Goal: Task Accomplishment & Management: Use online tool/utility

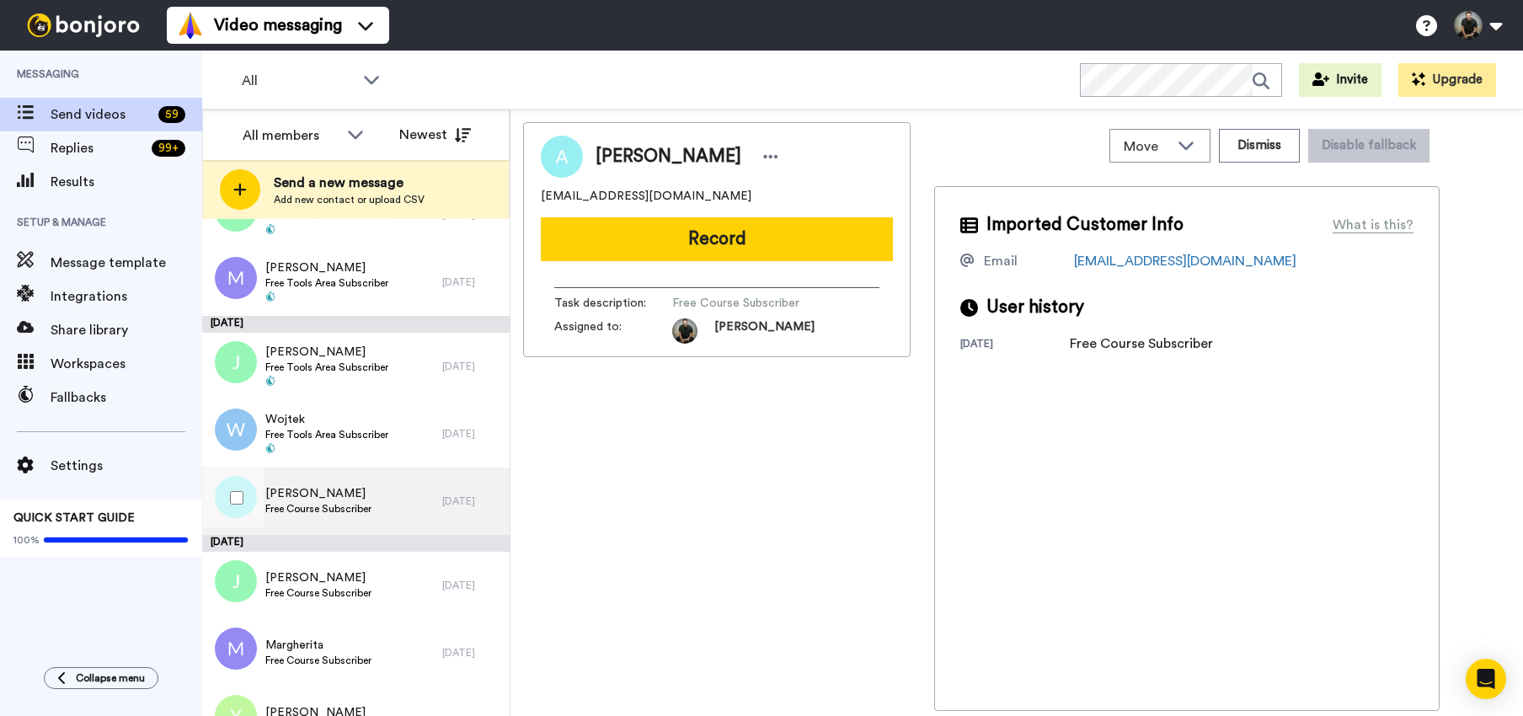
scroll to position [3596, 0]
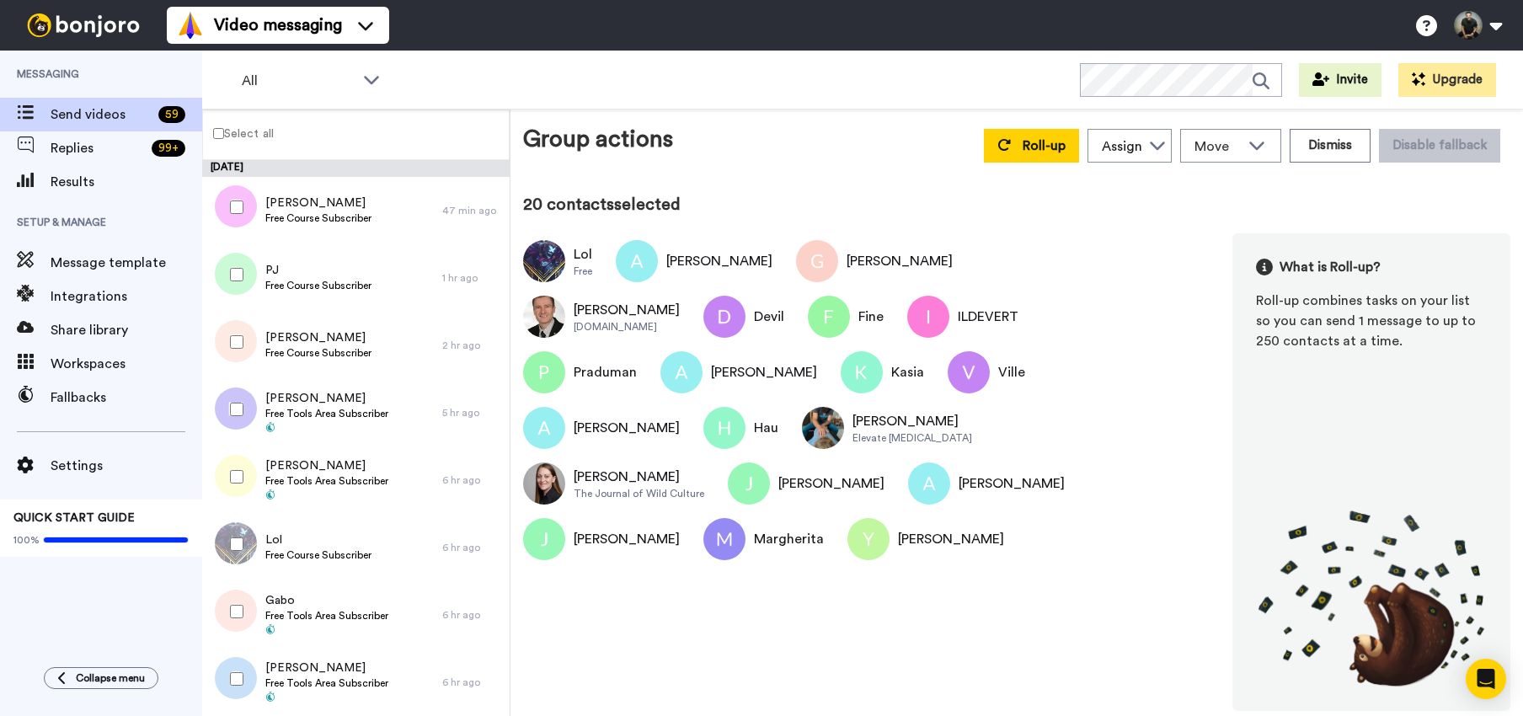
click at [232, 552] on div at bounding box center [233, 544] width 61 height 59
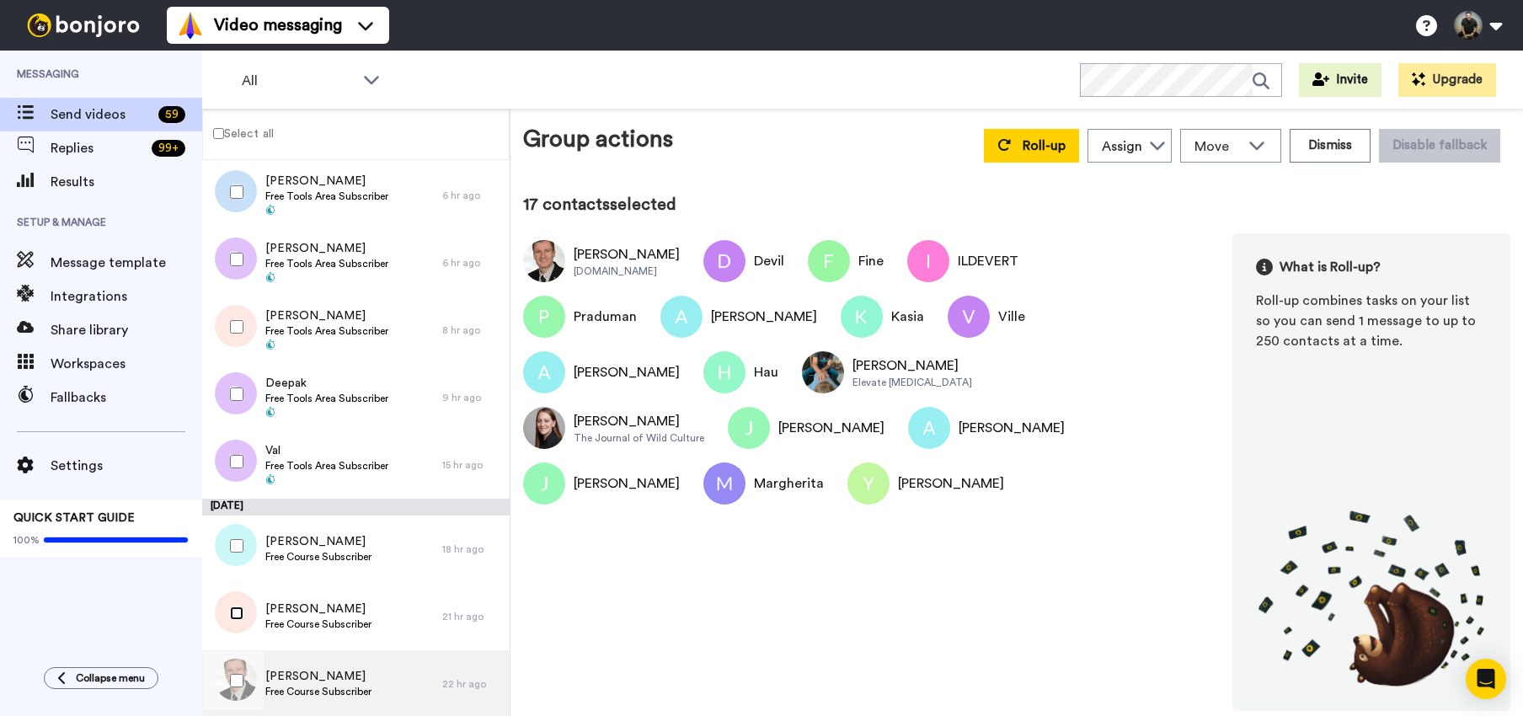
scroll to position [526, 0]
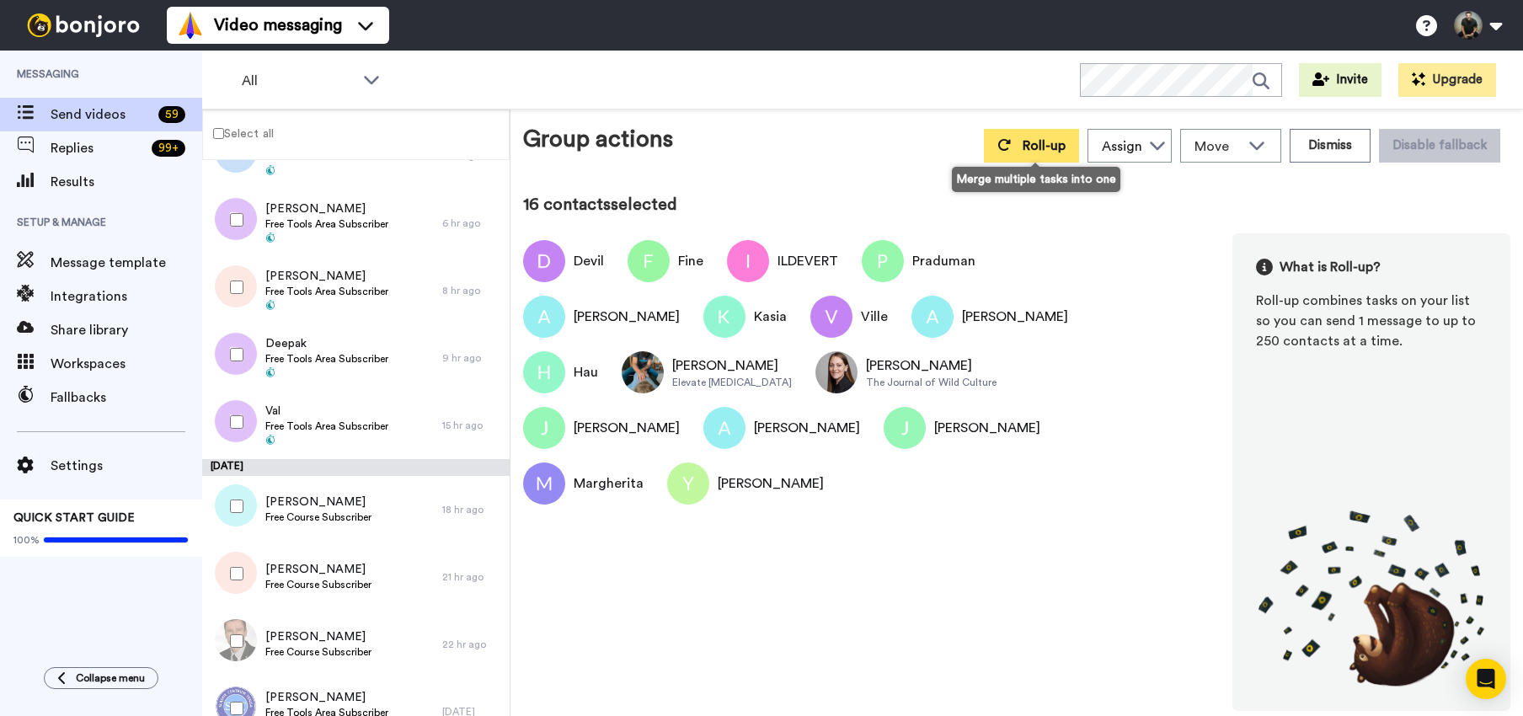
click at [1025, 147] on button "Roll-up" at bounding box center [1031, 146] width 95 height 34
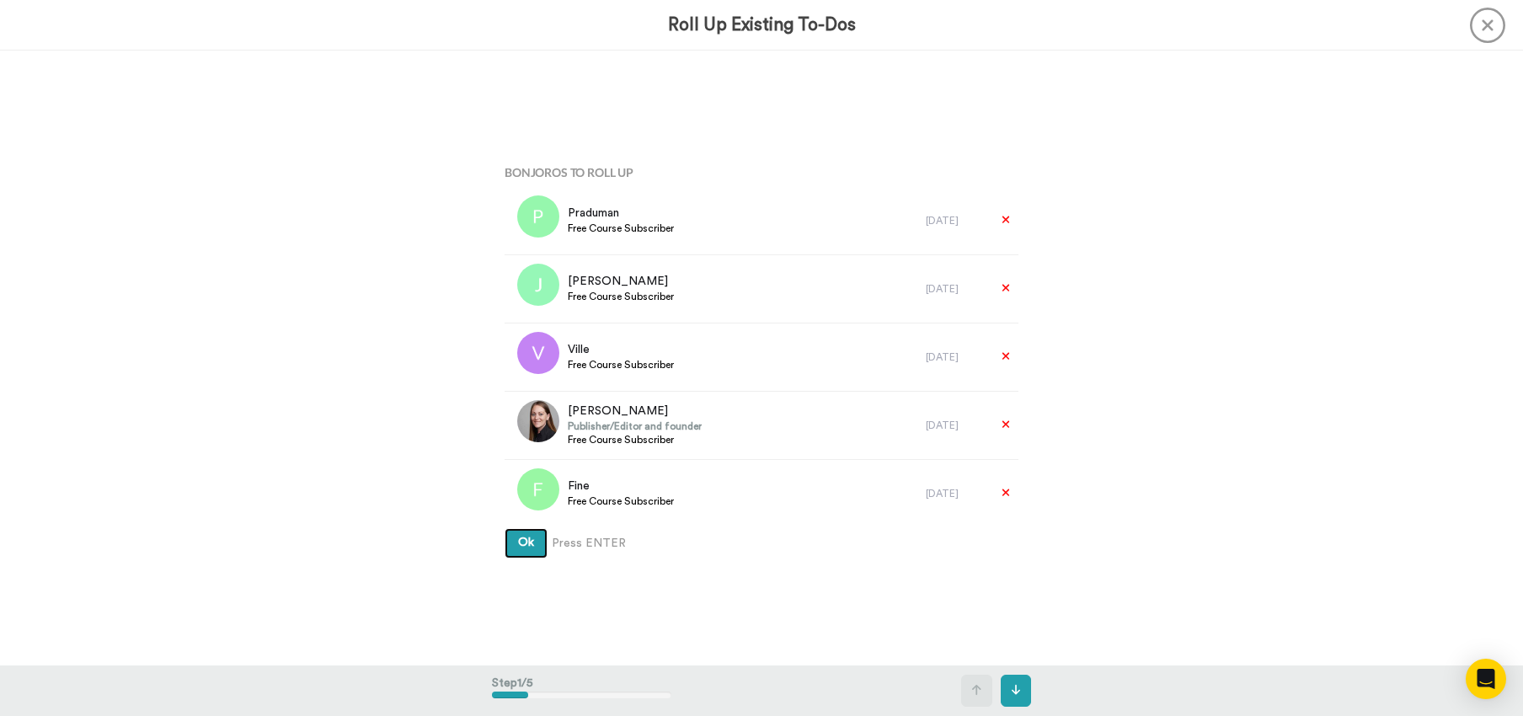
click at [518, 542] on span "Ok" at bounding box center [526, 542] width 16 height 12
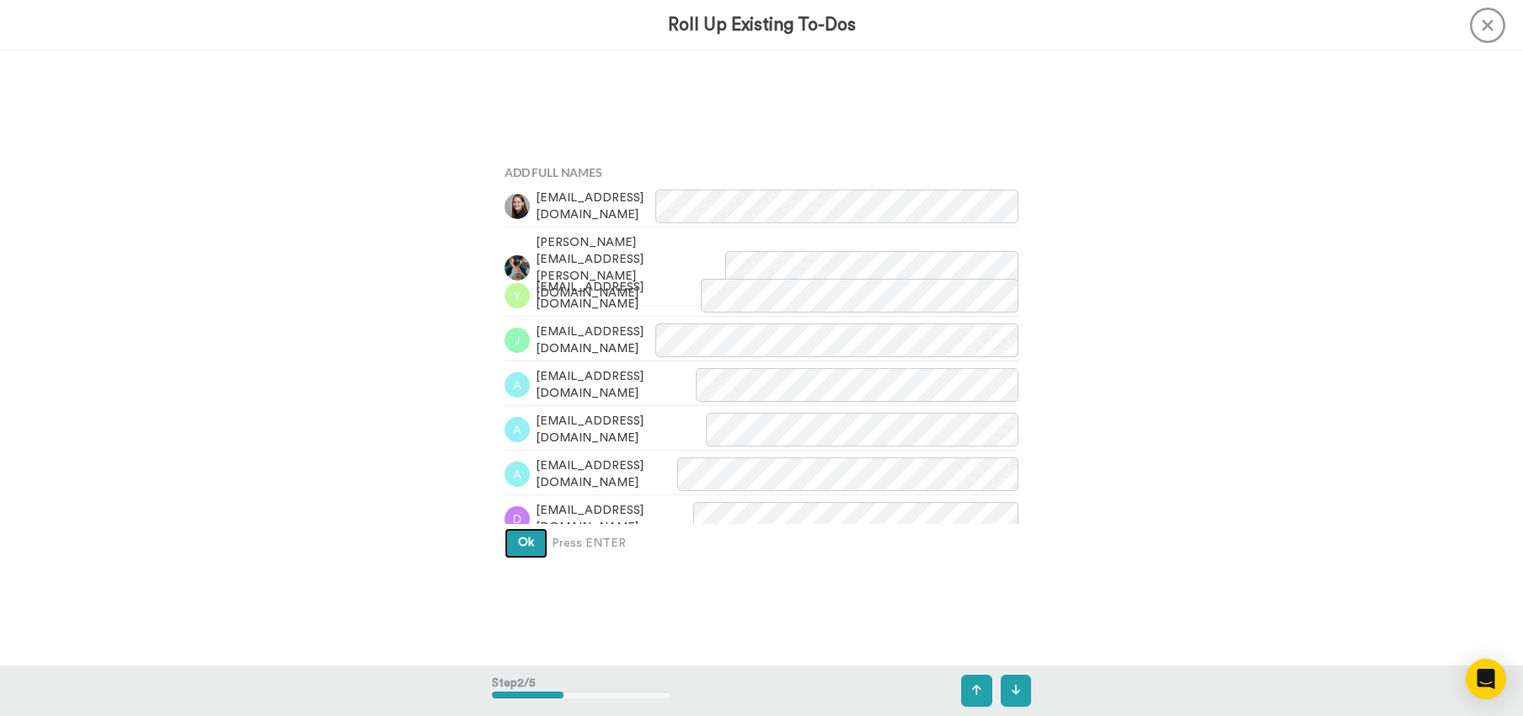
click at [518, 544] on span "Ok" at bounding box center [526, 542] width 16 height 12
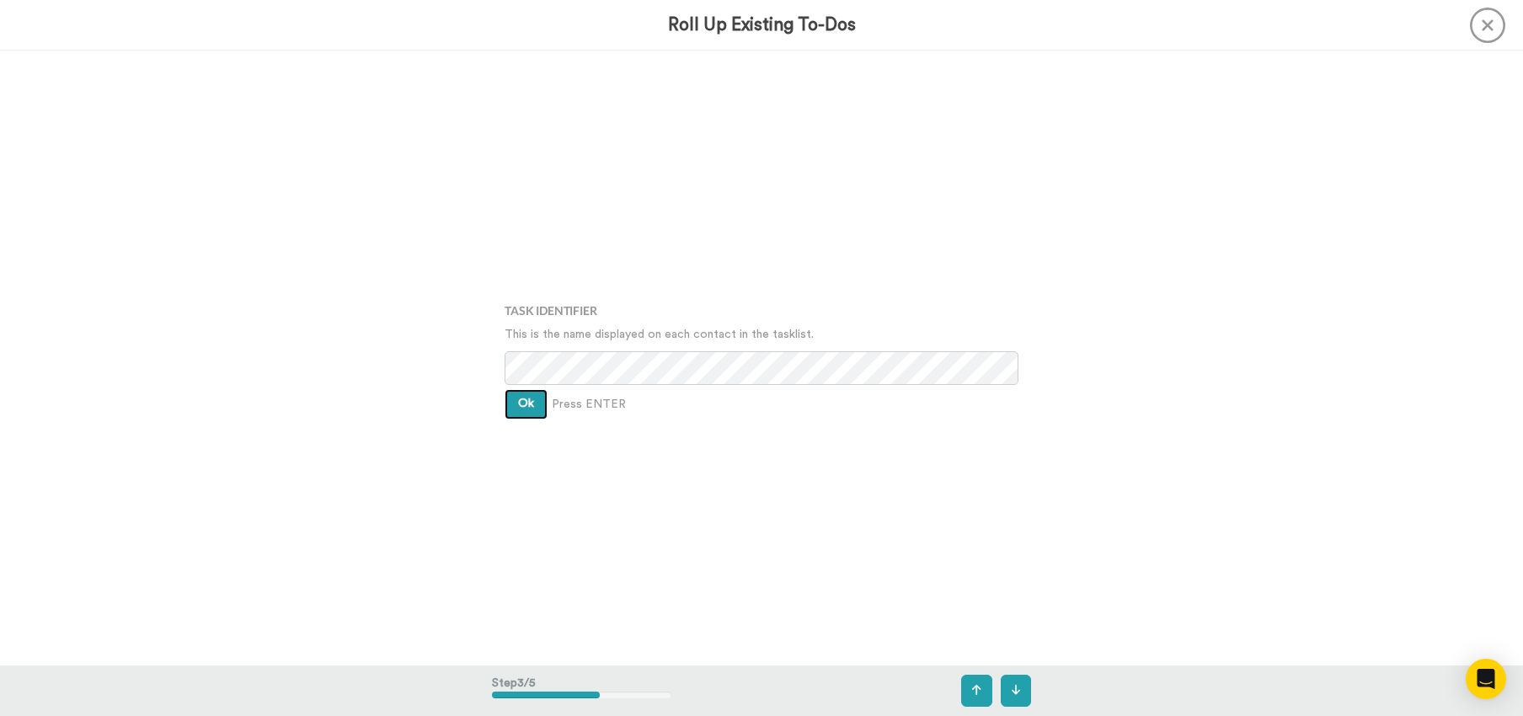
click at [519, 411] on button "Ok" at bounding box center [525, 404] width 43 height 30
click at [520, 396] on span "Ok" at bounding box center [526, 390] width 16 height 12
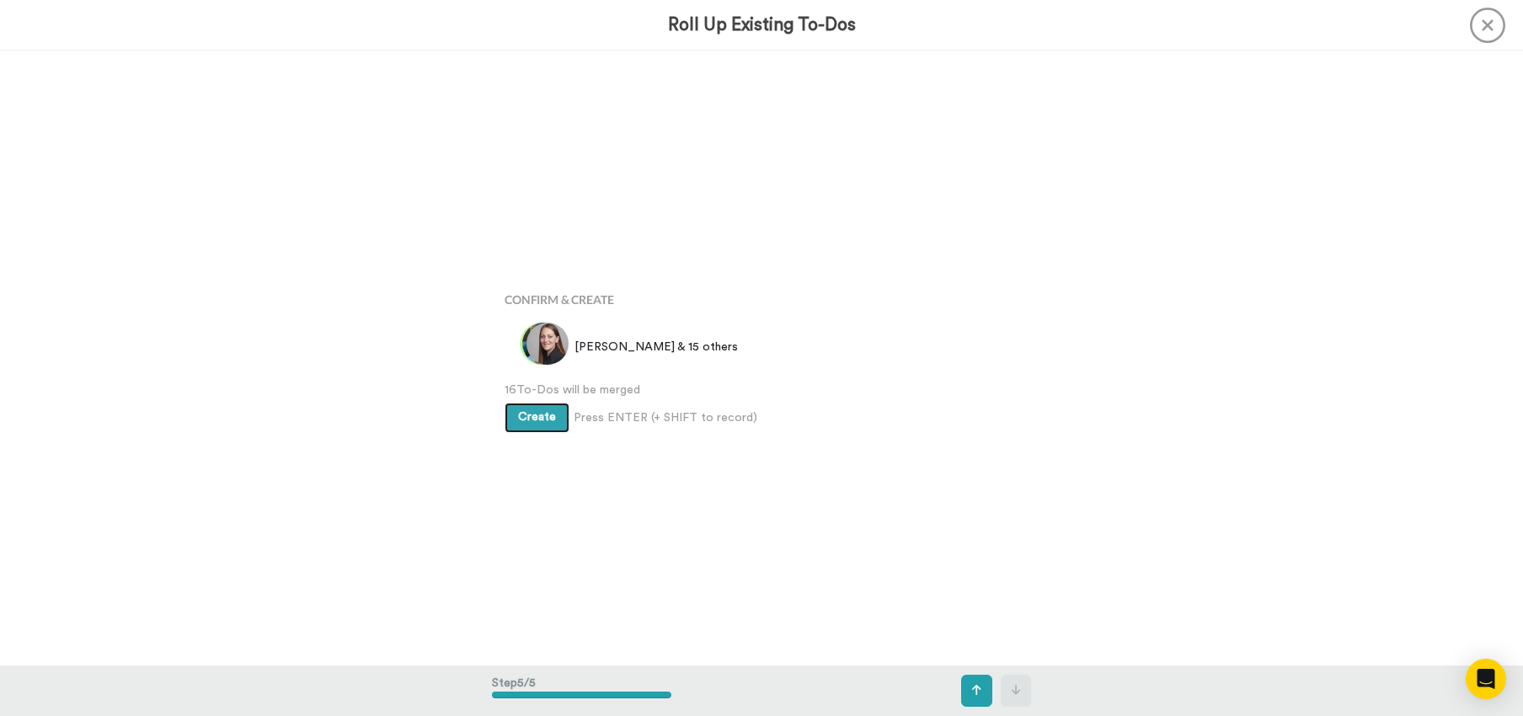
scroll to position [2458, 0]
click at [519, 411] on span "Create" at bounding box center [537, 417] width 38 height 12
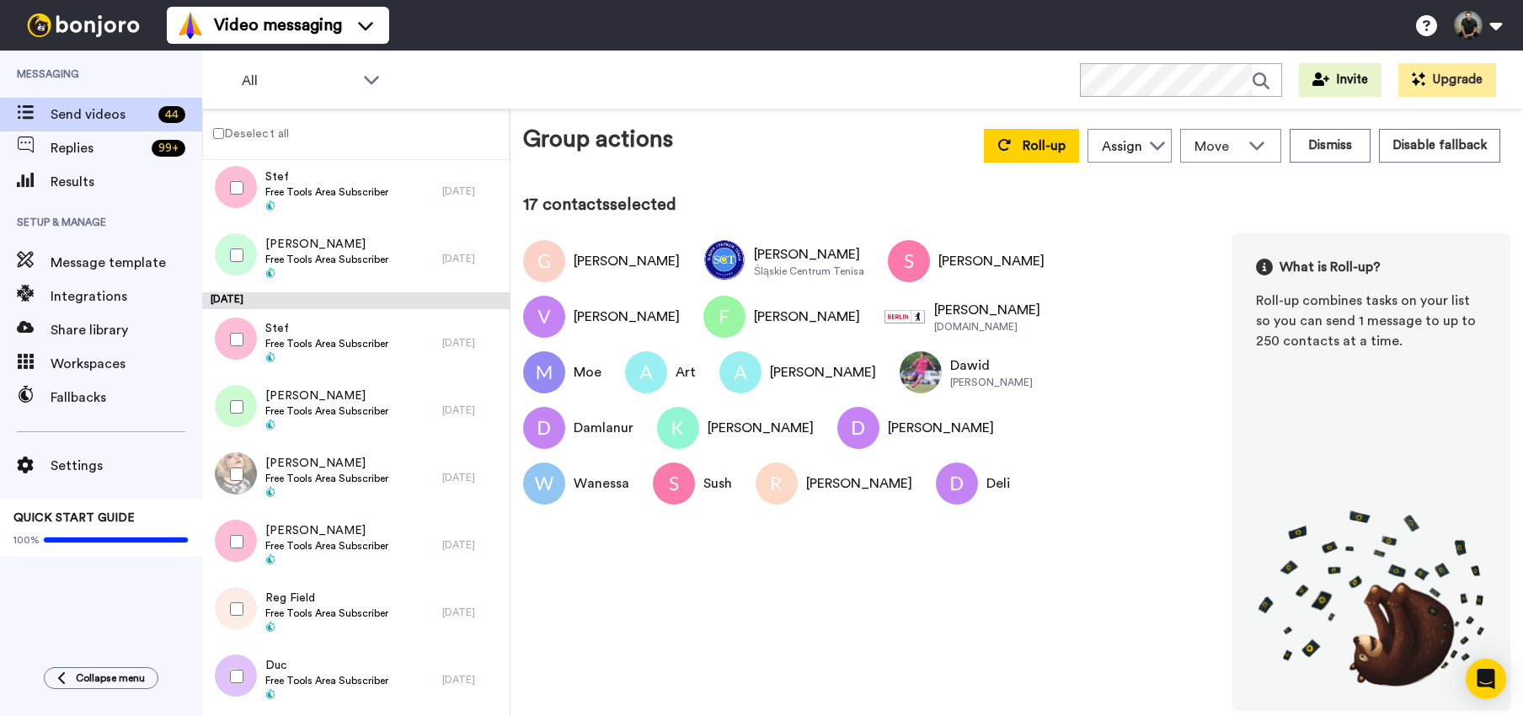
scroll to position [2186, 0]
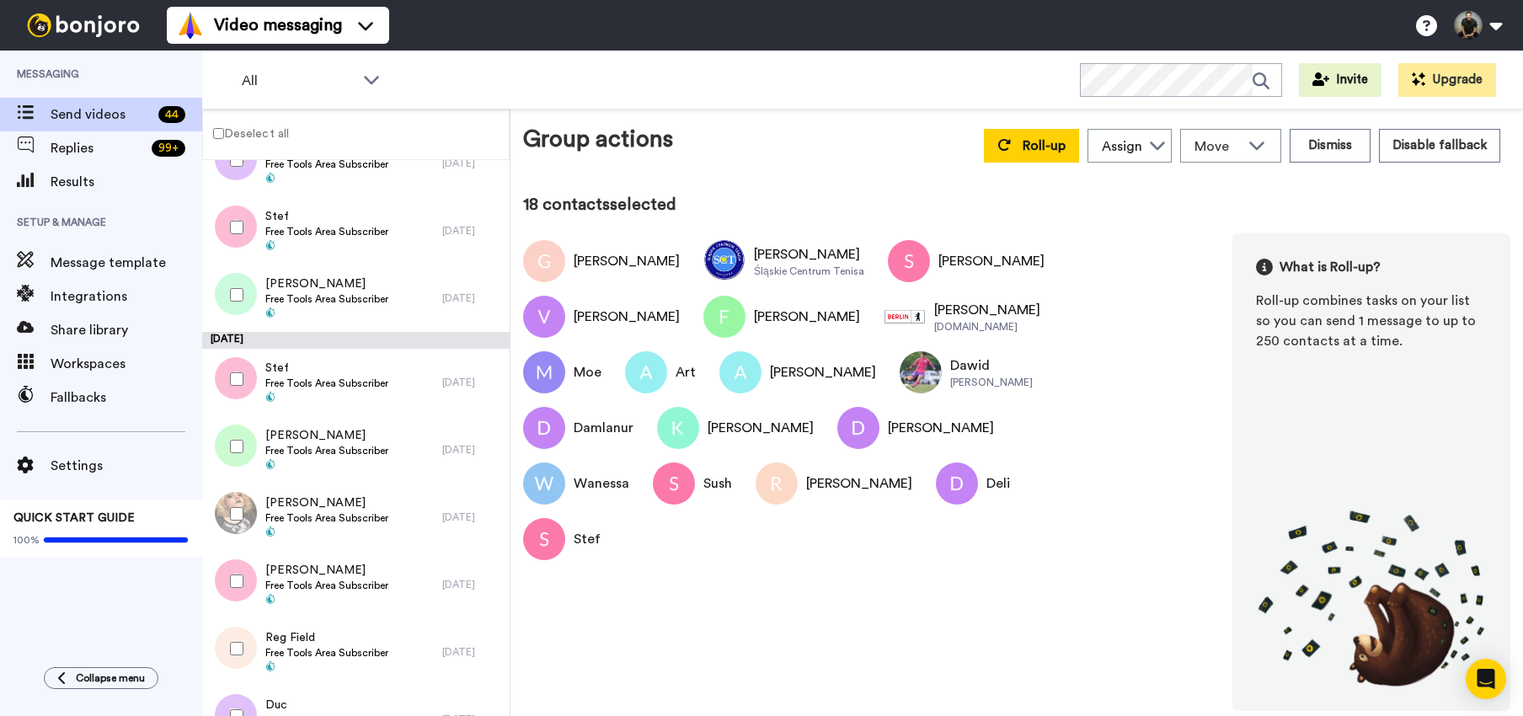
click at [237, 285] on div at bounding box center [233, 294] width 61 height 59
click at [242, 367] on div at bounding box center [233, 378] width 61 height 59
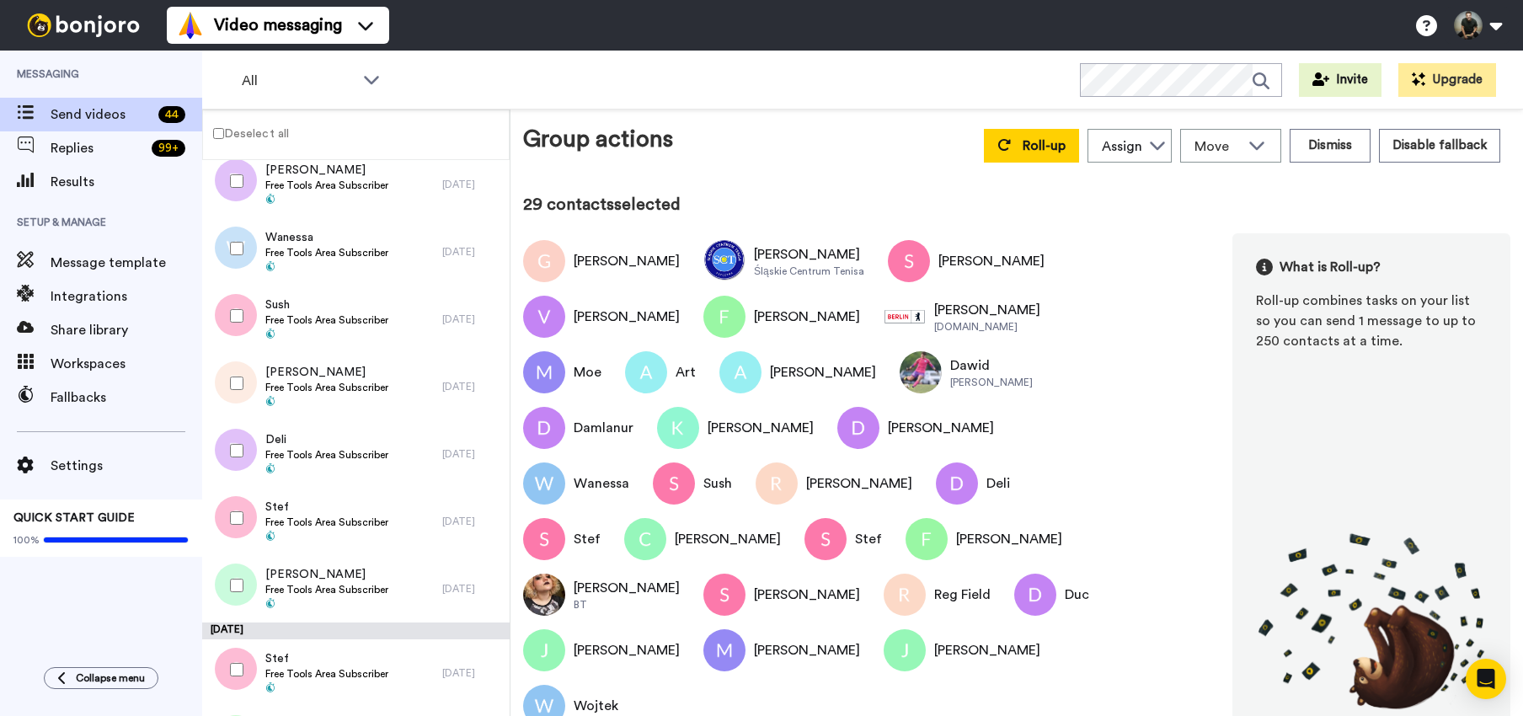
scroll to position [2509, 0]
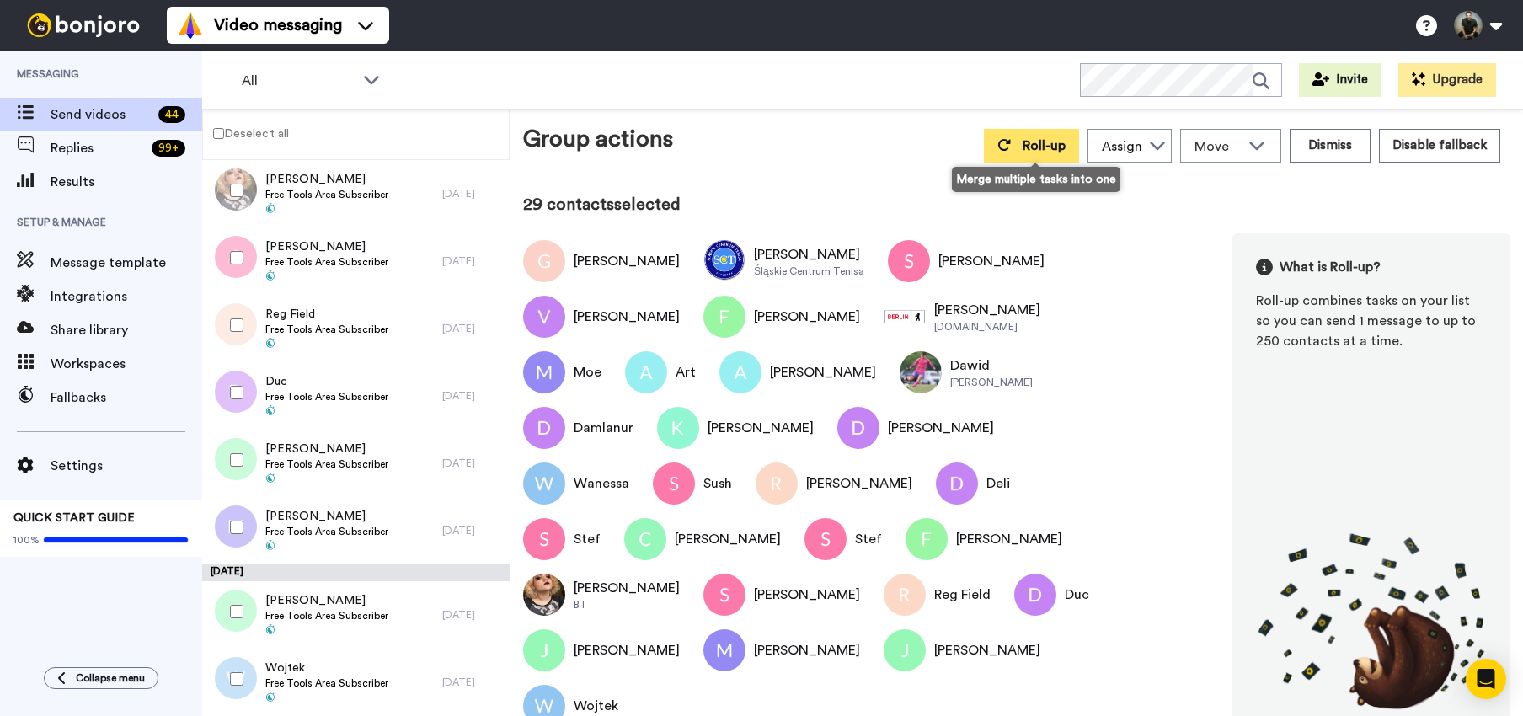
click at [1021, 138] on button "Roll-up" at bounding box center [1031, 146] width 95 height 34
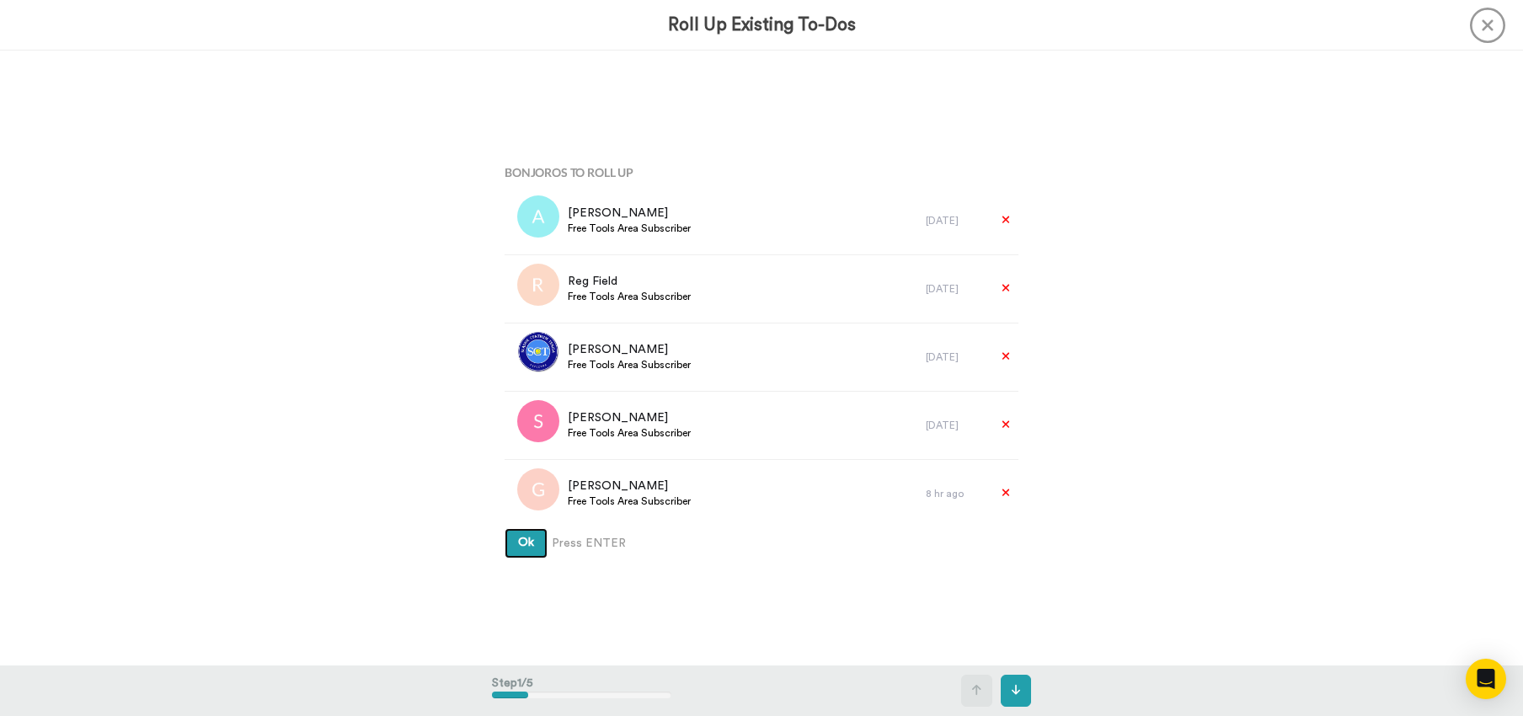
click at [518, 539] on span "Ok" at bounding box center [526, 542] width 16 height 12
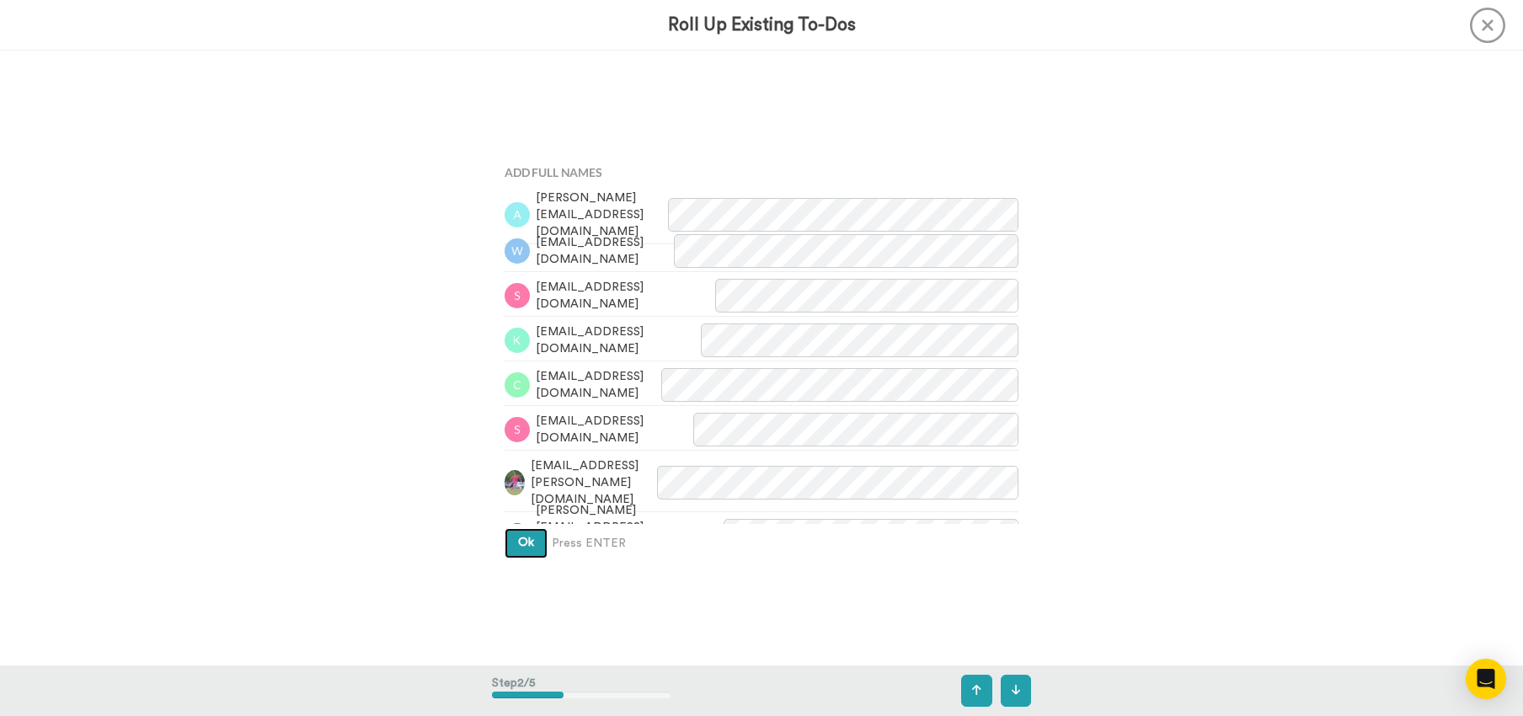
click at [517, 531] on button "Ok" at bounding box center [525, 543] width 43 height 30
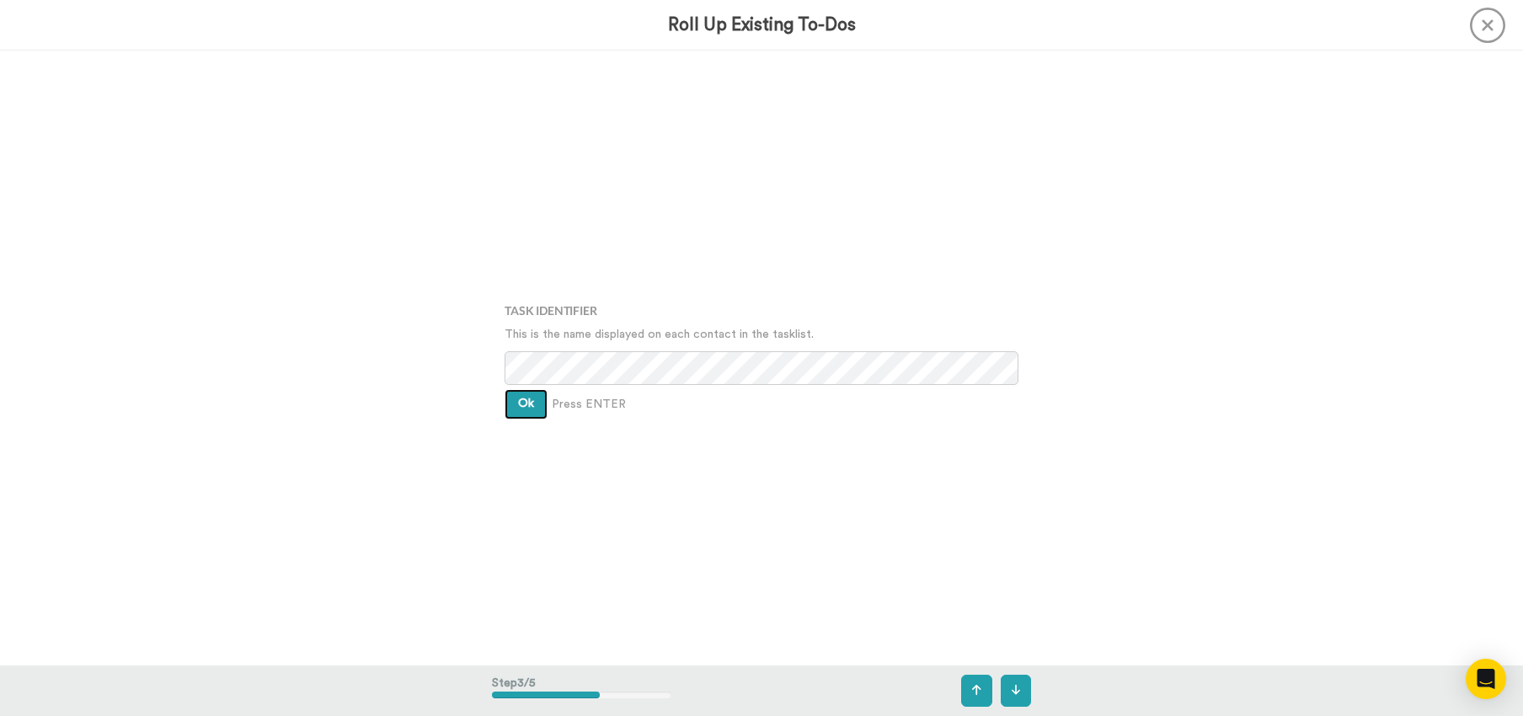
click at [527, 408] on span "Ok" at bounding box center [526, 403] width 16 height 12
click at [526, 396] on span "Ok" at bounding box center [526, 390] width 16 height 12
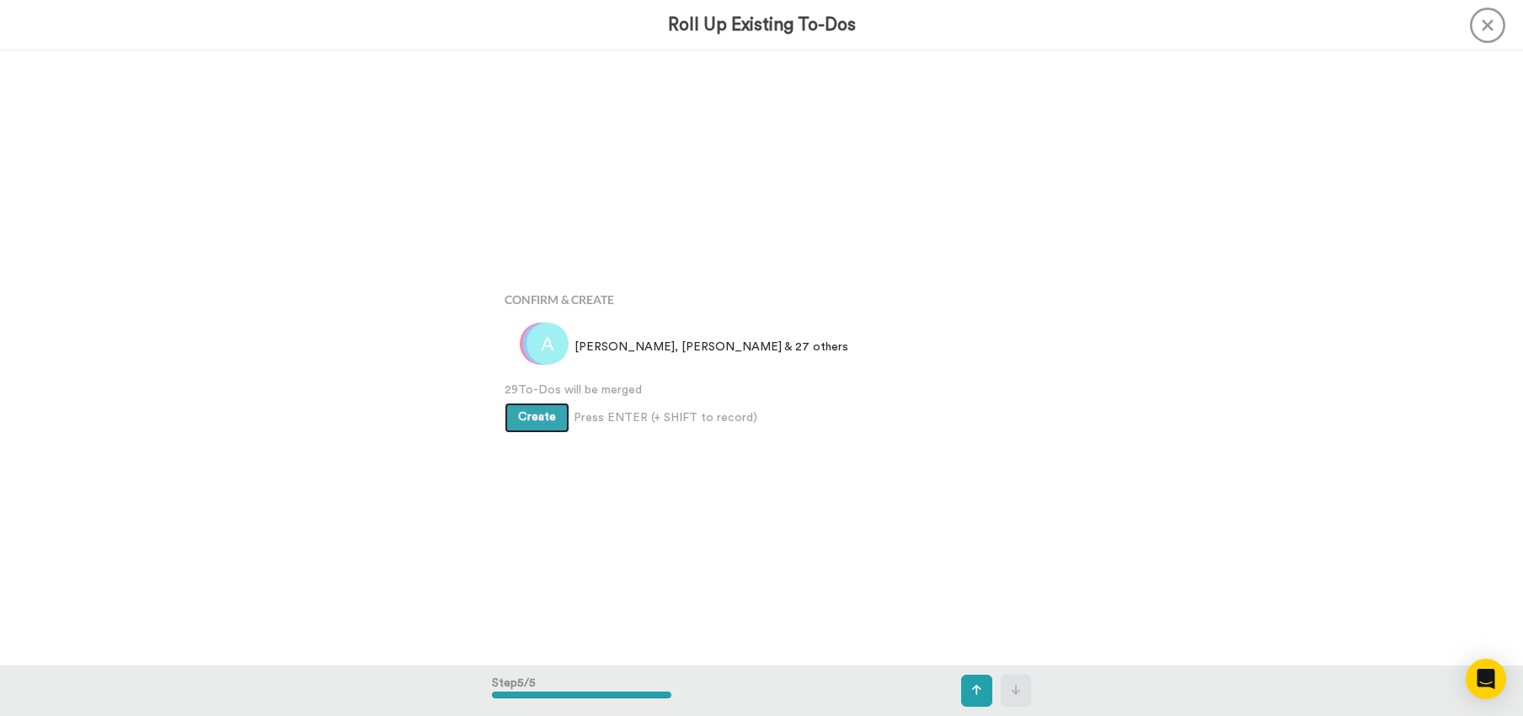
scroll to position [2458, 0]
click at [526, 417] on span "Create" at bounding box center [537, 417] width 38 height 12
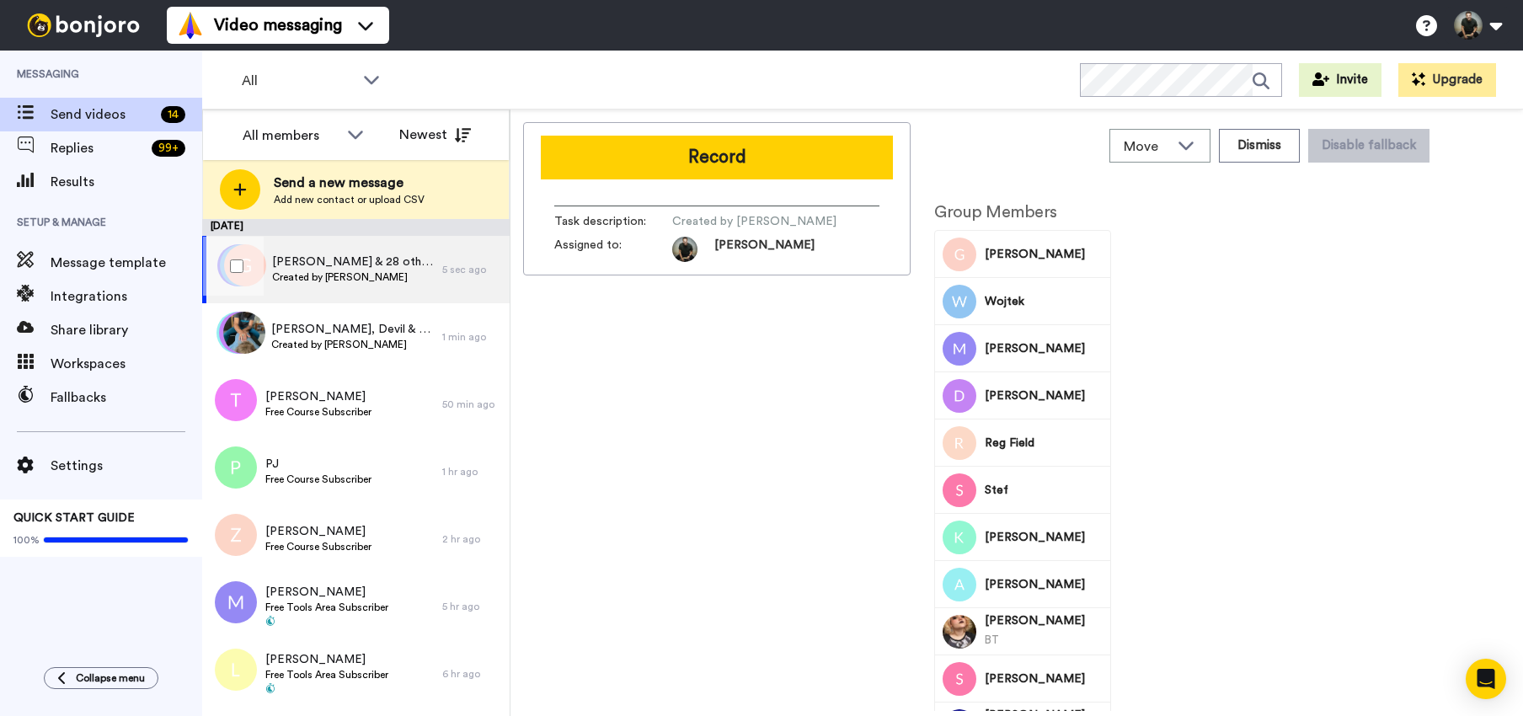
click at [317, 279] on span "Created by Felipe Fagundes" at bounding box center [353, 276] width 162 height 13
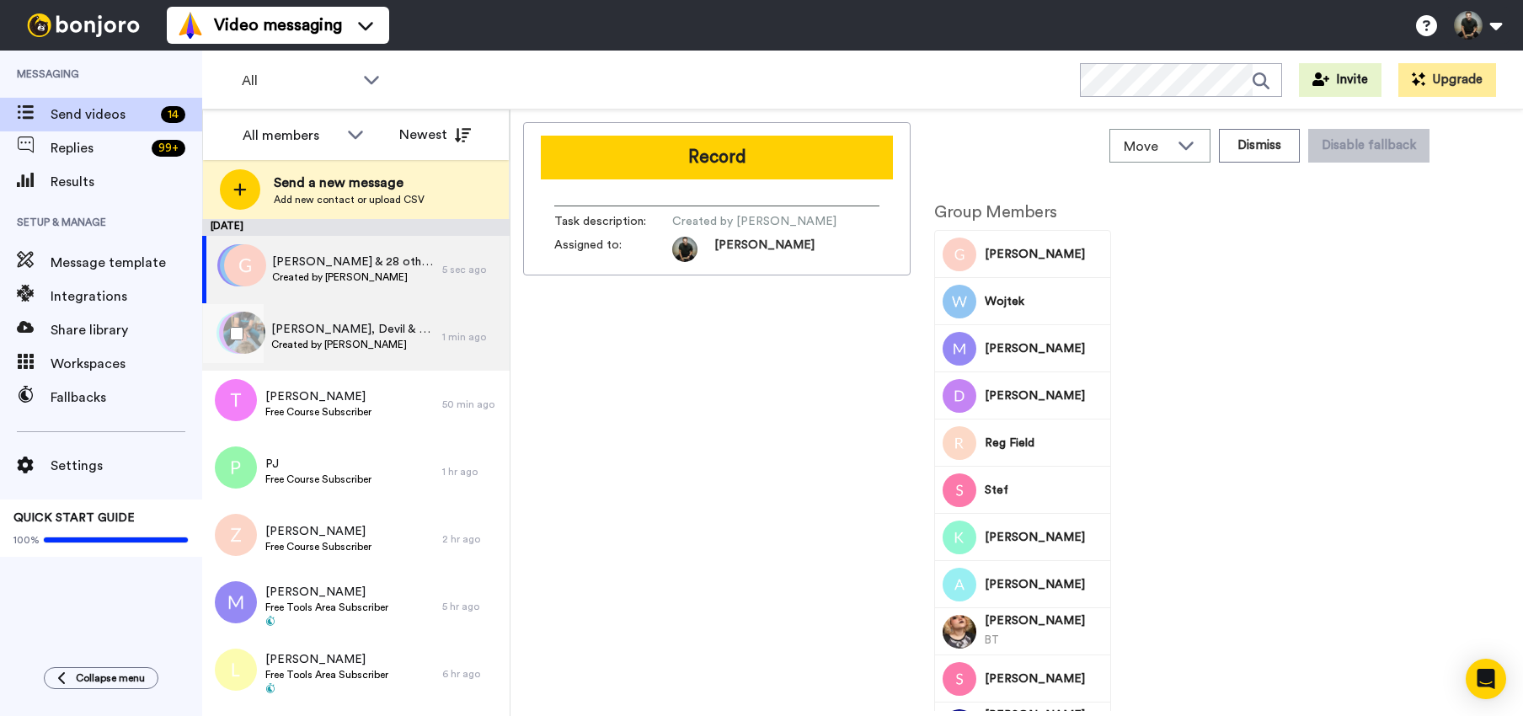
click at [317, 327] on span "Matthew, Devil & 14 others" at bounding box center [352, 329] width 163 height 17
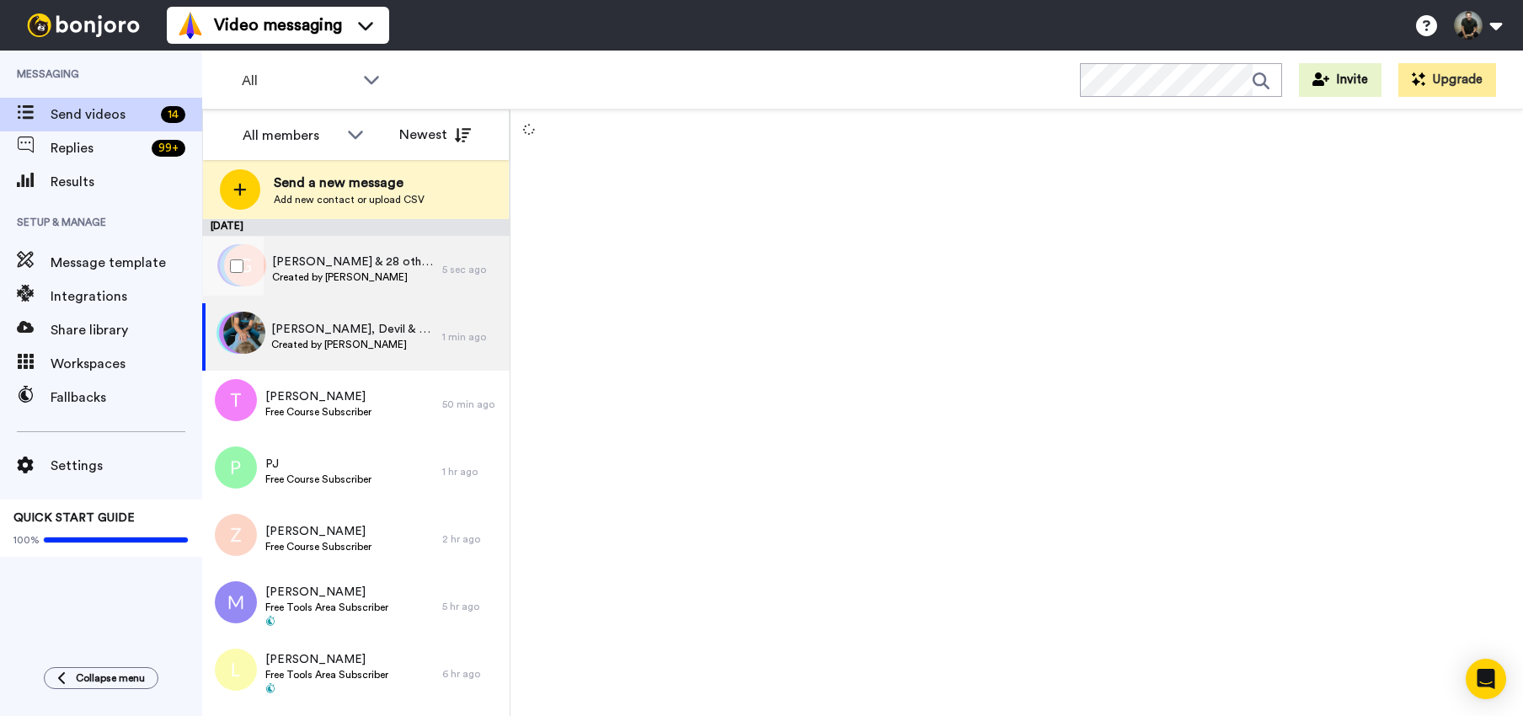
click at [334, 277] on span "Created by Felipe Fagundes" at bounding box center [353, 276] width 162 height 13
